Goal: Task Accomplishment & Management: Manage account settings

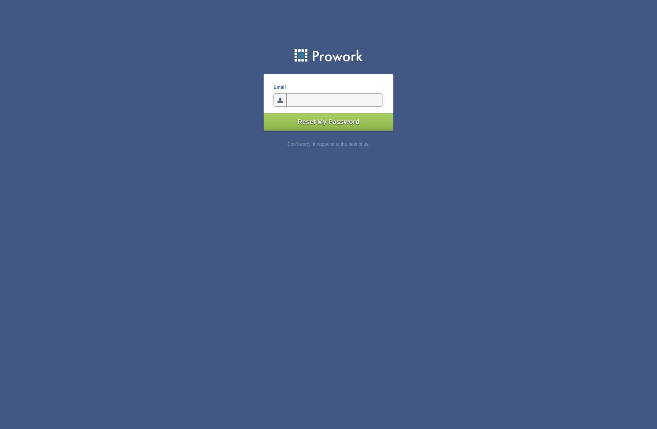
click at [312, 102] on input"] "email" at bounding box center [334, 100] width 96 height 13
type input"] "[PERSON_NAME][EMAIL_ADDRESS][DOMAIN_NAME]"
click at [348, 118] on input"] "Reset My Password" at bounding box center [328, 121] width 130 height 17
click at [320, 101] on input"] "email" at bounding box center [334, 100] width 96 height 13
